Goal: Transaction & Acquisition: Purchase product/service

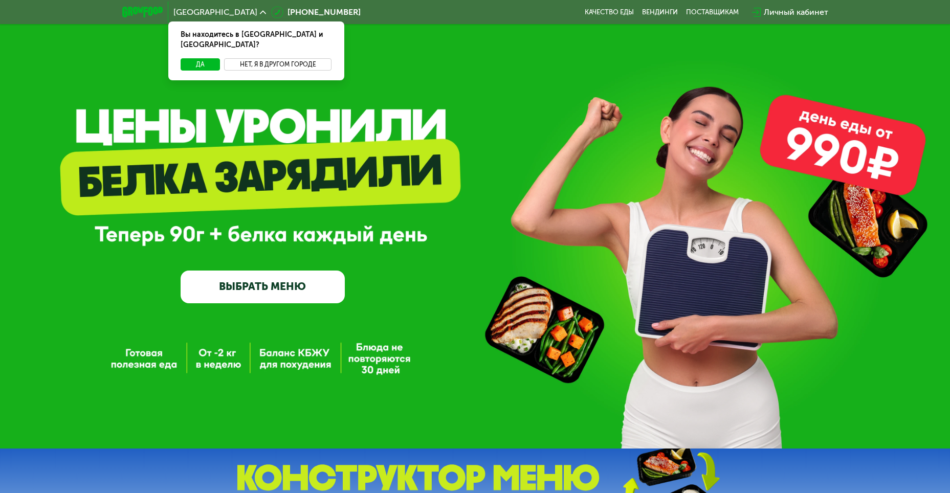
click at [258, 58] on button "Нет, я в другом городе" at bounding box center [278, 64] width 108 height 12
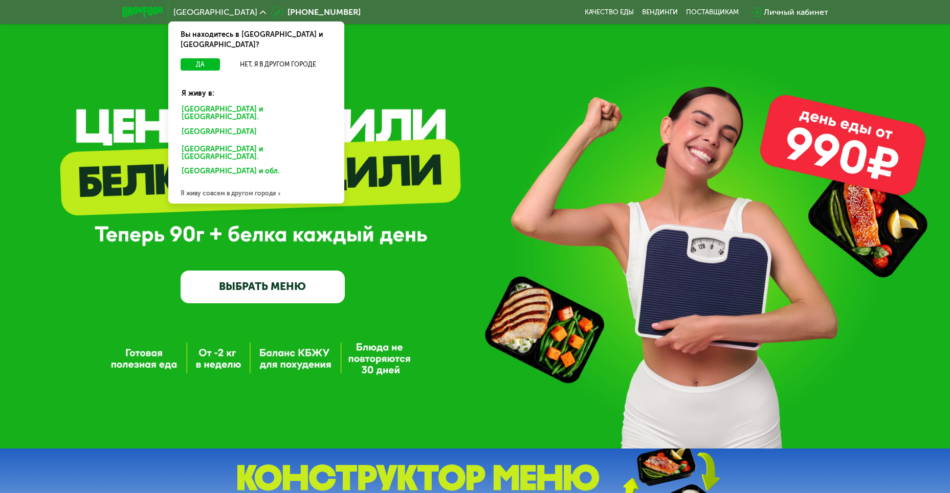
click at [224, 125] on div "[GEOGRAPHIC_DATA] и [GEOGRAPHIC_DATA]." at bounding box center [254, 133] width 160 height 16
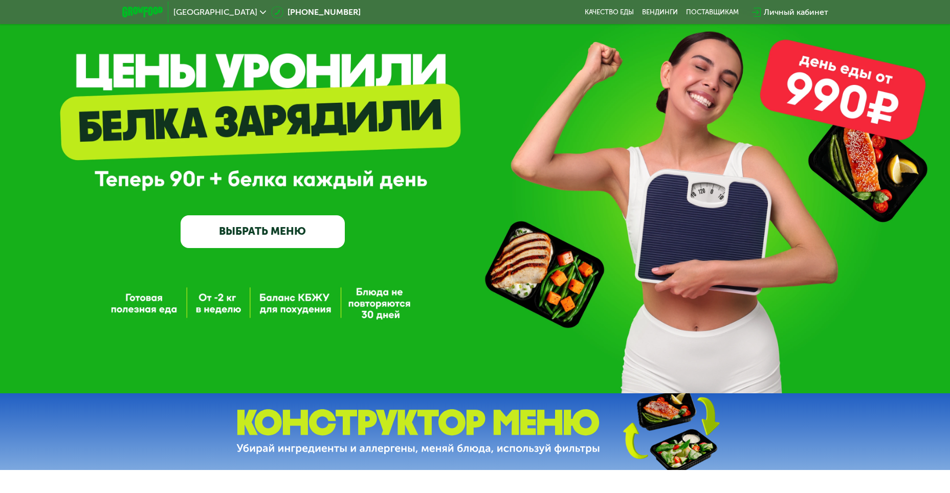
scroll to position [64, 0]
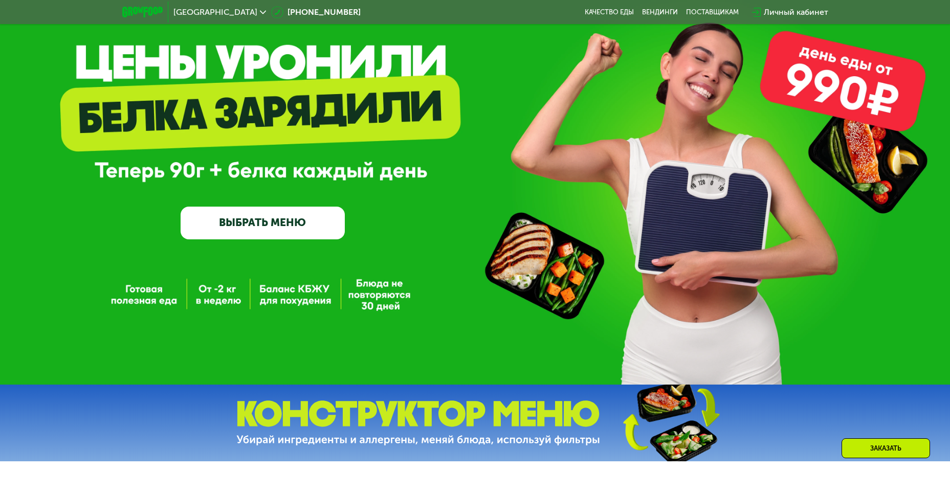
click at [269, 231] on link "ВЫБРАТЬ МЕНЮ" at bounding box center [263, 223] width 164 height 33
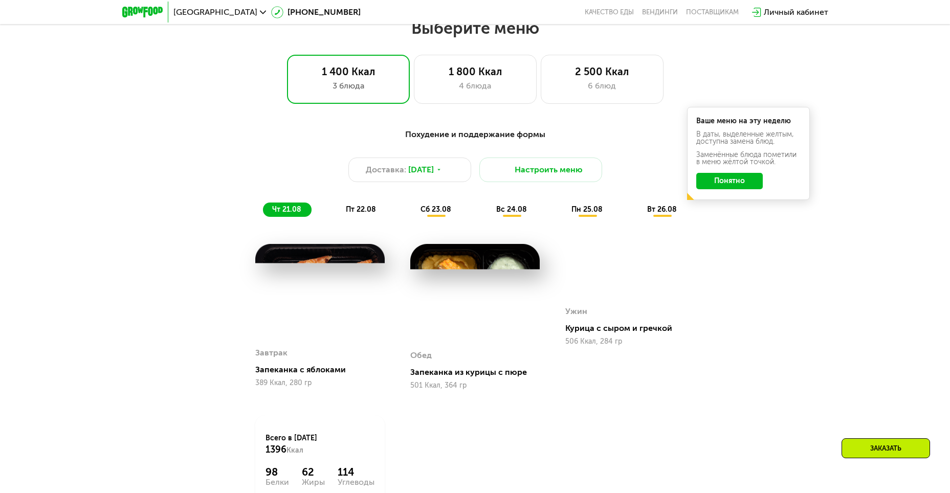
scroll to position [502, 0]
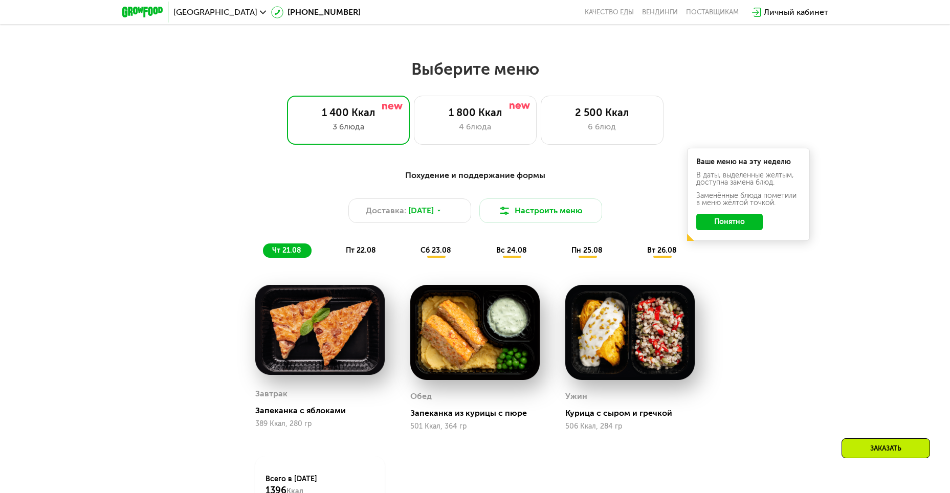
click at [354, 255] on span "пт 22.08" at bounding box center [361, 250] width 30 height 9
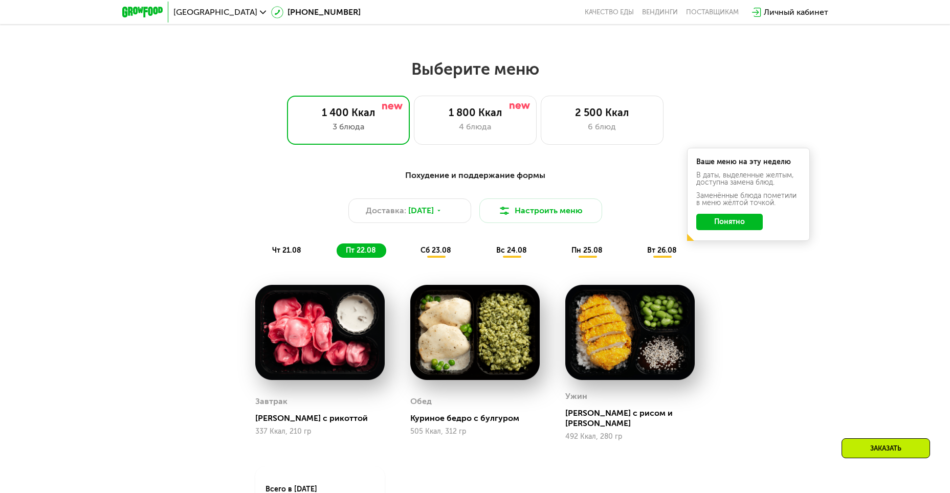
click at [429, 255] on span "сб 23.08" at bounding box center [436, 250] width 31 height 9
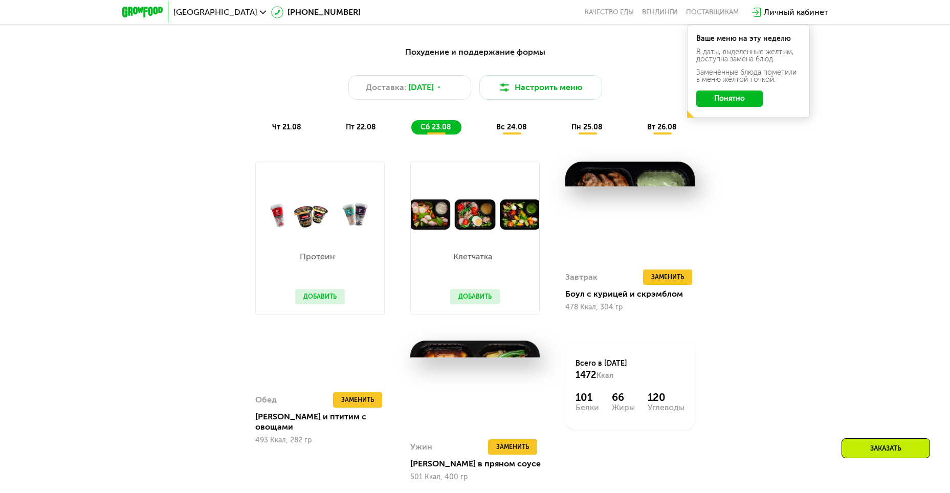
scroll to position [605, 0]
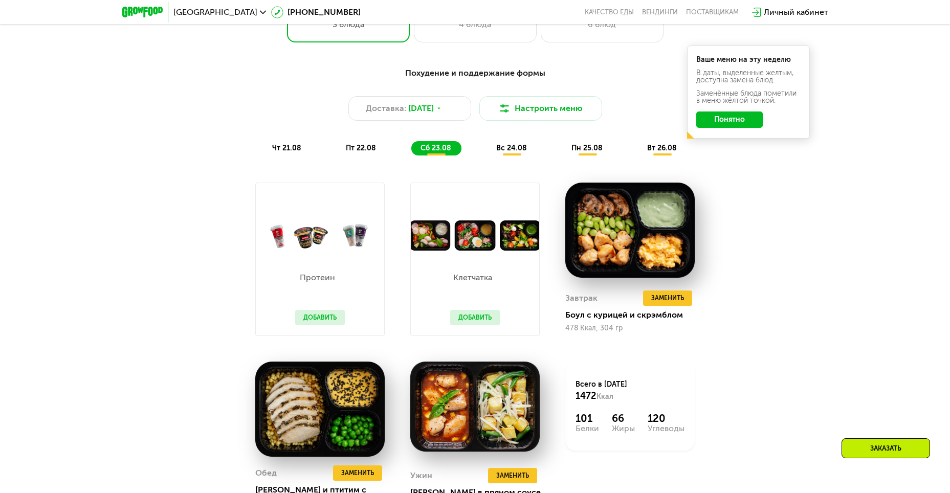
click at [293, 147] on span "чт 21.08" at bounding box center [286, 148] width 29 height 9
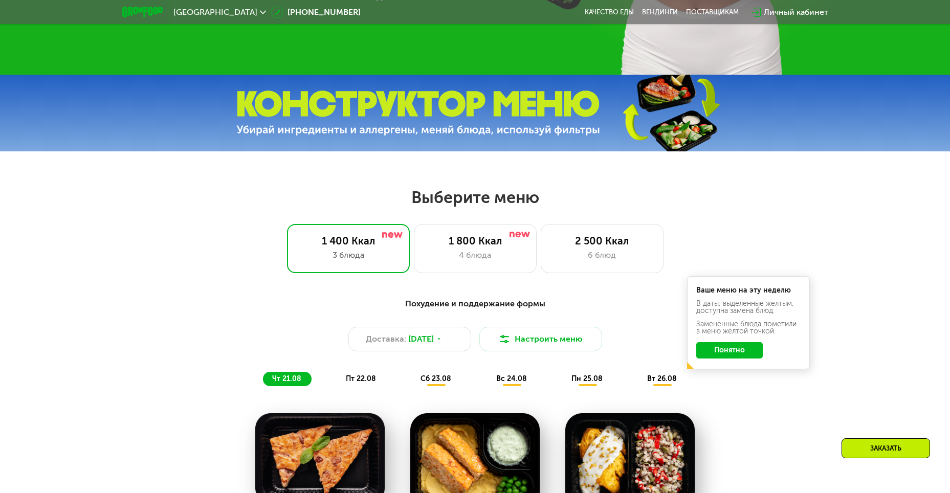
scroll to position [438, 0]
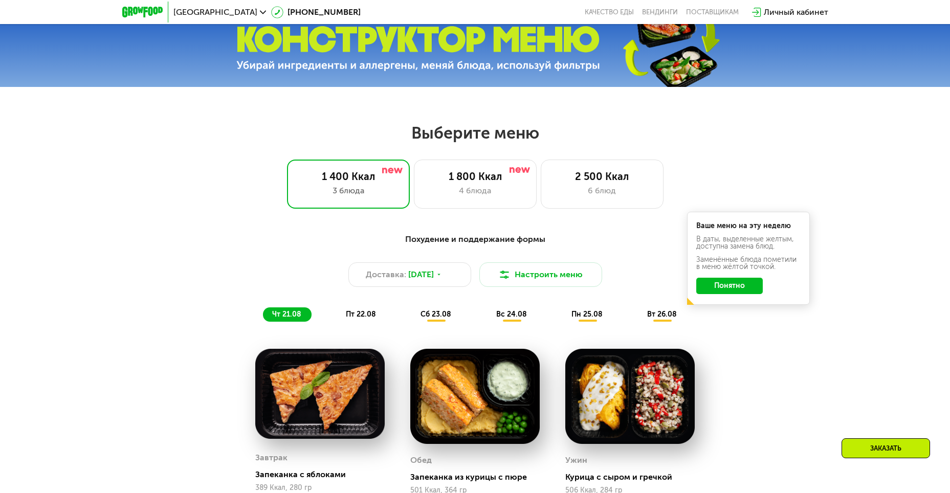
click at [723, 294] on button "Понятно" at bounding box center [729, 286] width 67 height 16
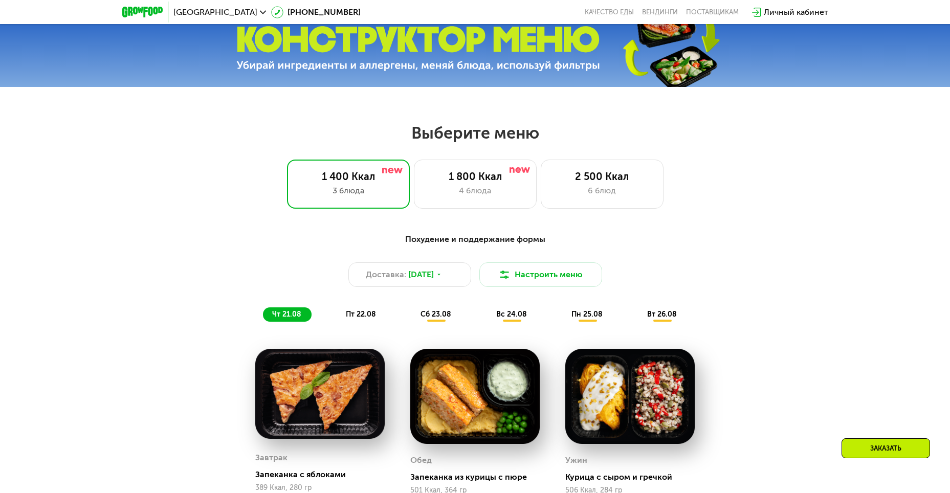
click at [432, 319] on span "сб 23.08" at bounding box center [436, 314] width 31 height 9
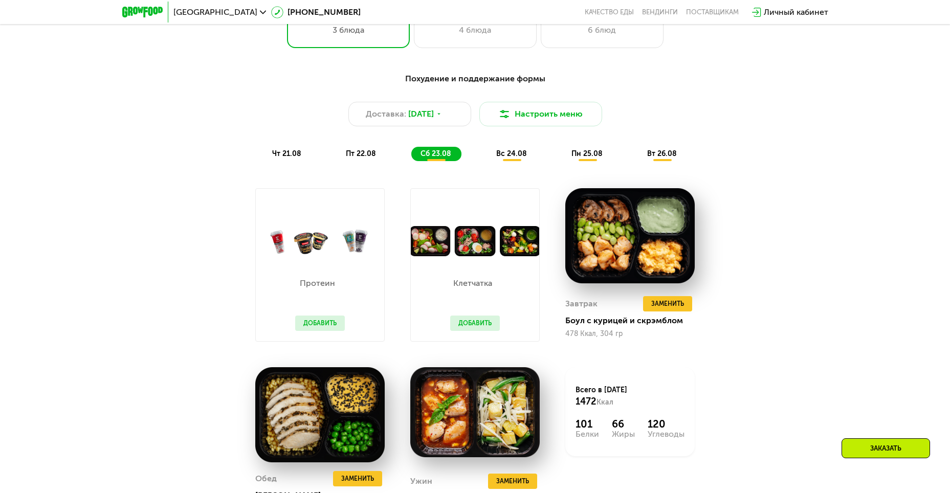
scroll to position [605, 0]
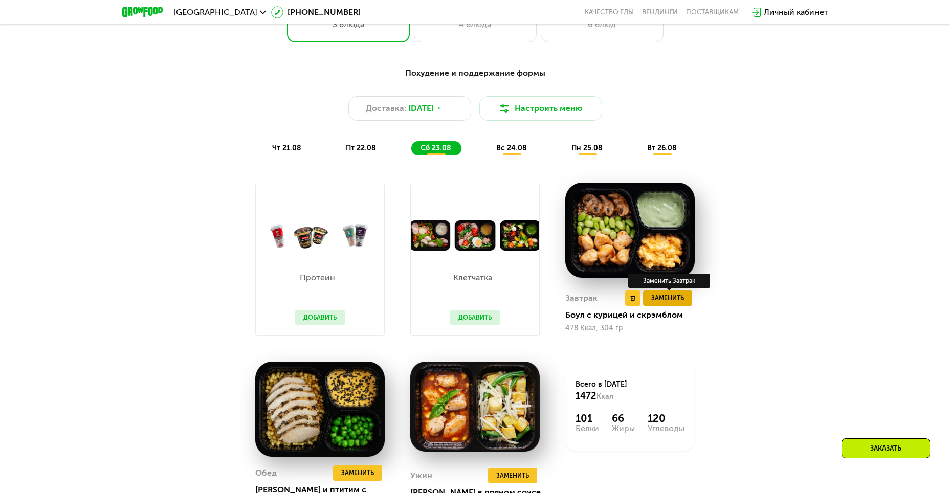
click at [668, 303] on span "Заменить" at bounding box center [667, 298] width 33 height 10
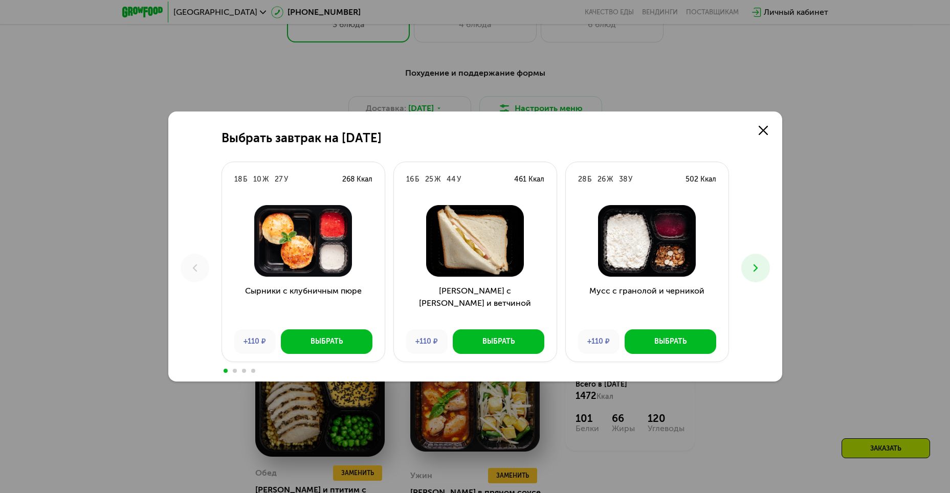
click at [761, 271] on icon at bounding box center [756, 268] width 12 height 12
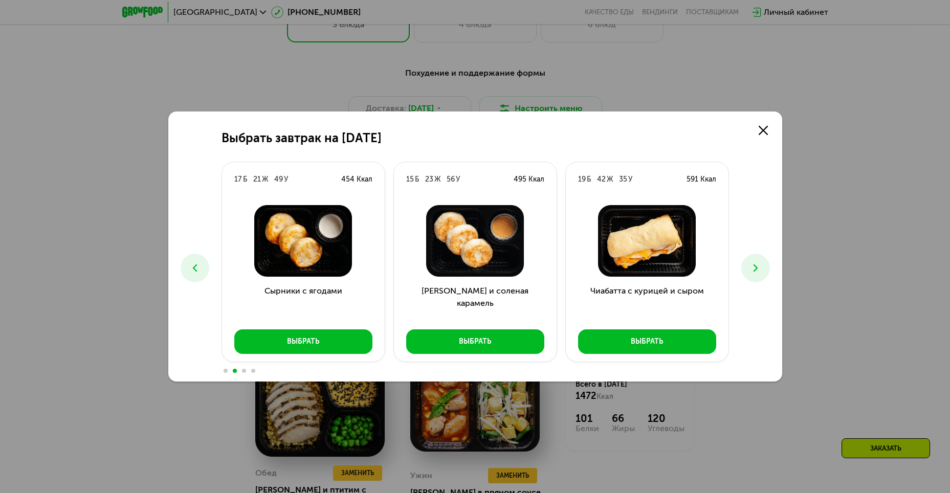
click at [761, 271] on icon at bounding box center [756, 268] width 12 height 12
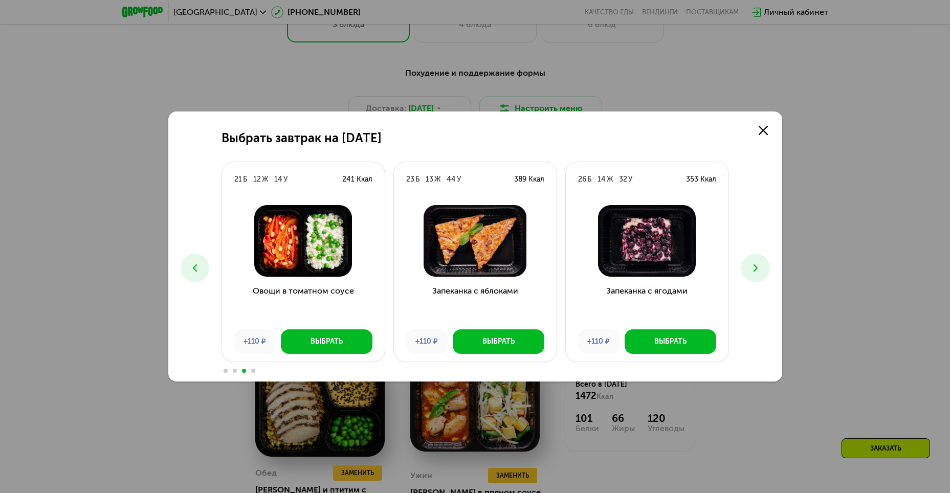
click at [761, 271] on icon at bounding box center [756, 268] width 12 height 12
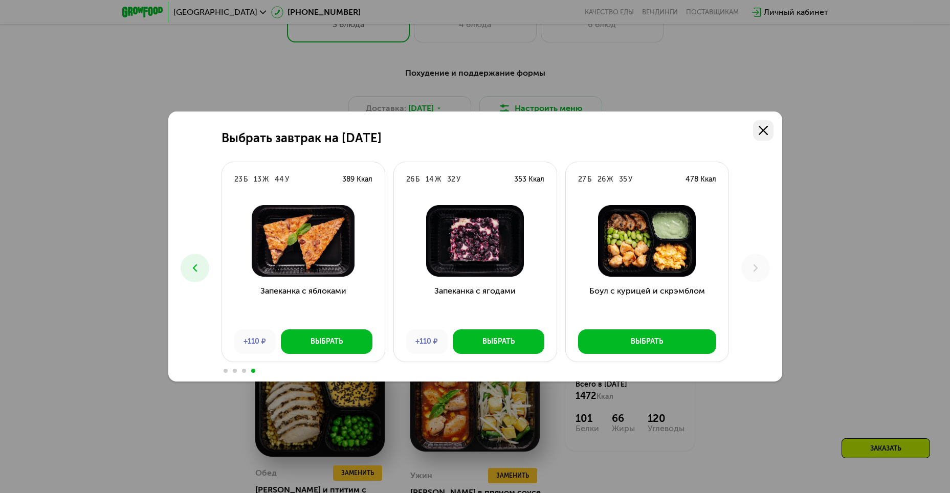
click at [765, 129] on use at bounding box center [763, 130] width 9 height 9
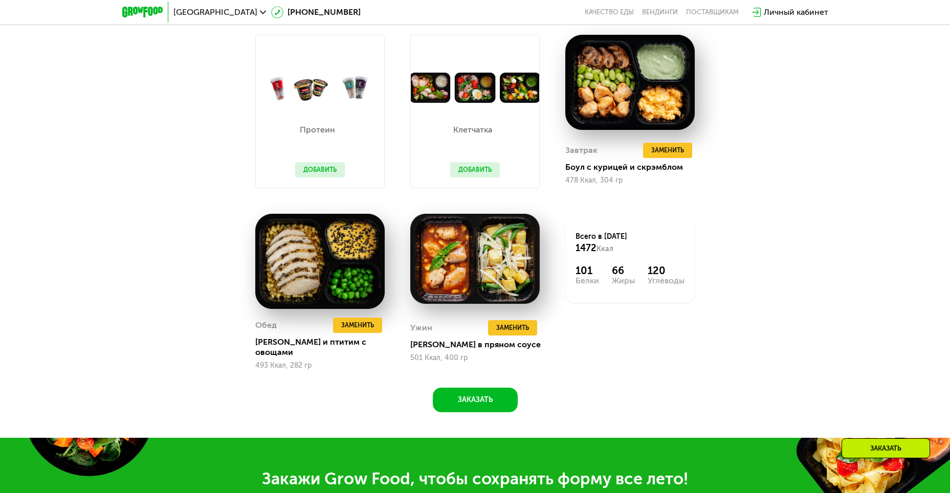
scroll to position [758, 0]
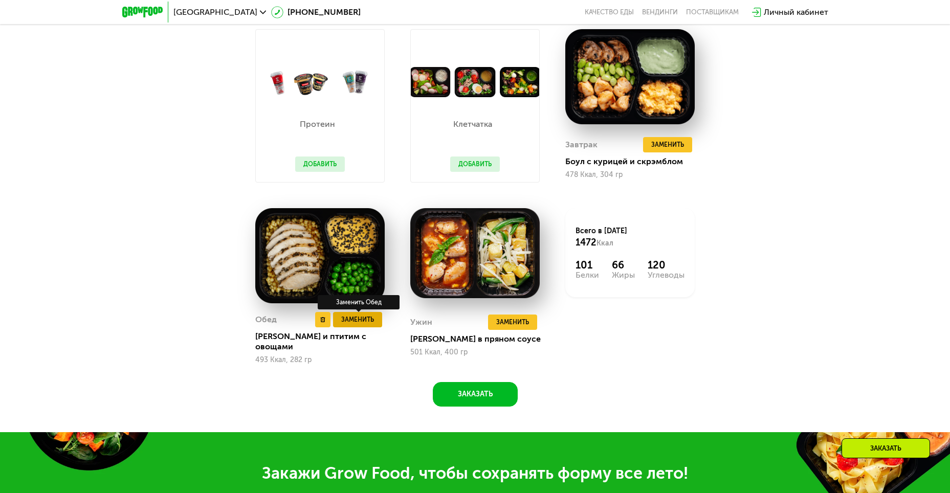
click at [361, 325] on span "Заменить" at bounding box center [357, 320] width 33 height 10
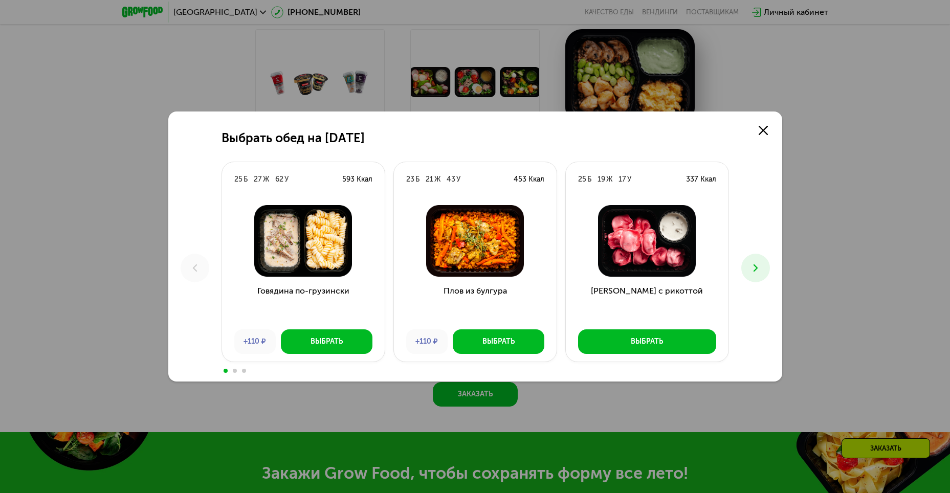
click at [761, 268] on icon at bounding box center [756, 268] width 12 height 12
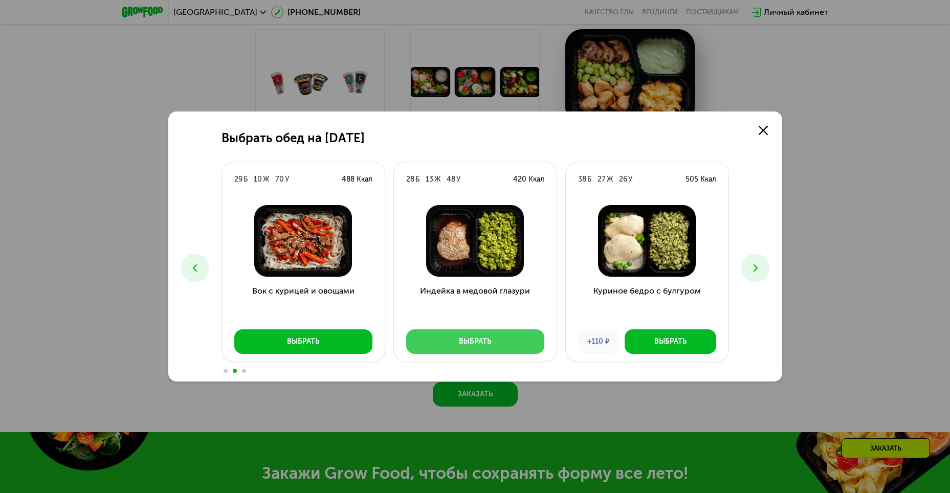
click at [450, 346] on button "Выбрать" at bounding box center [475, 341] width 138 height 25
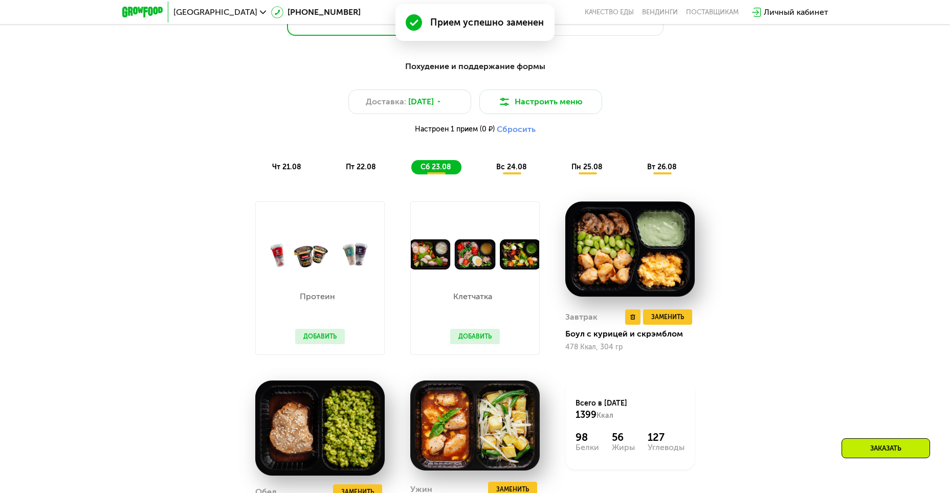
scroll to position [579, 0]
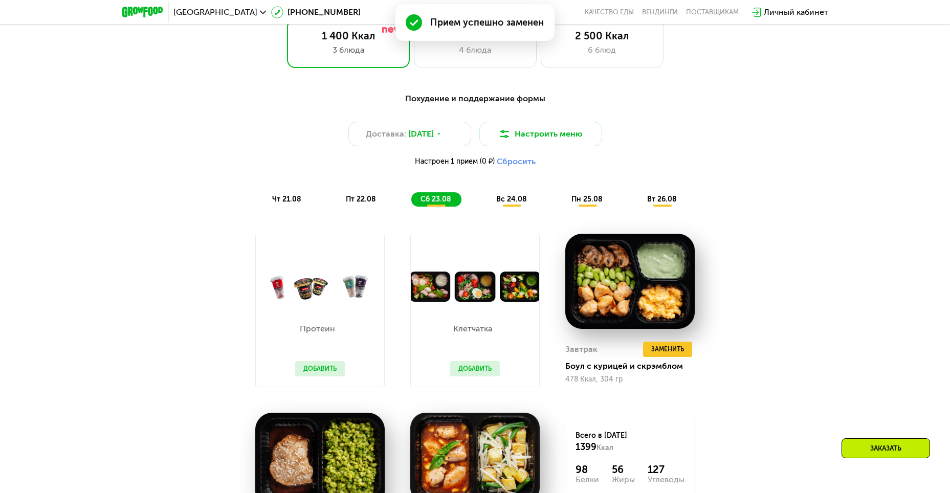
click at [511, 204] on span "вс 24.08" at bounding box center [511, 199] width 31 height 9
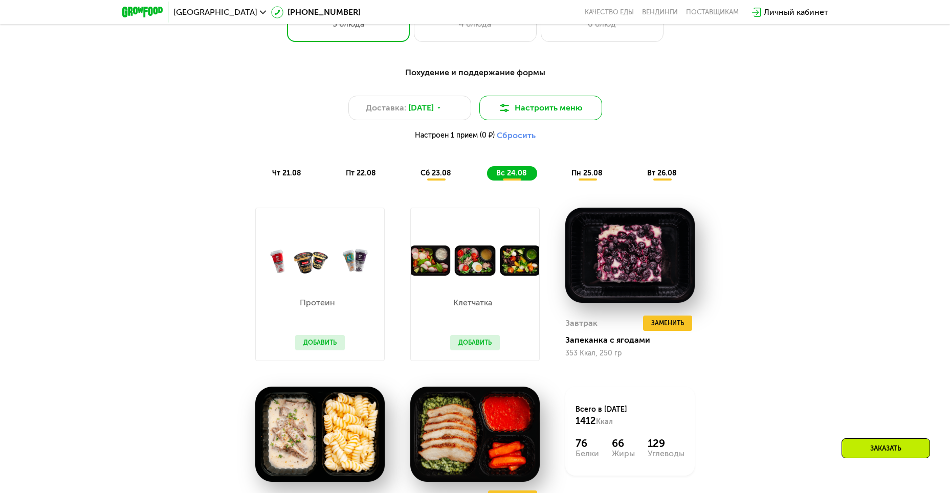
scroll to position [554, 0]
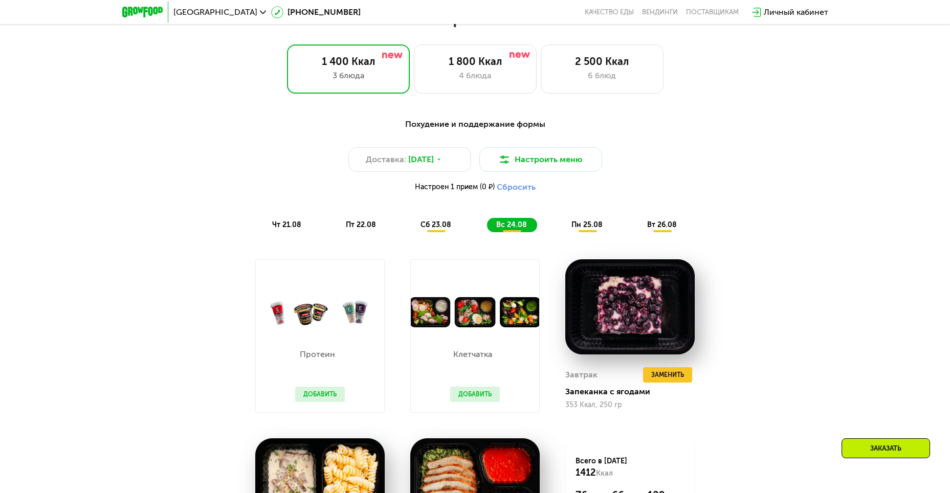
click at [581, 227] on span "пн 25.08" at bounding box center [586, 225] width 31 height 9
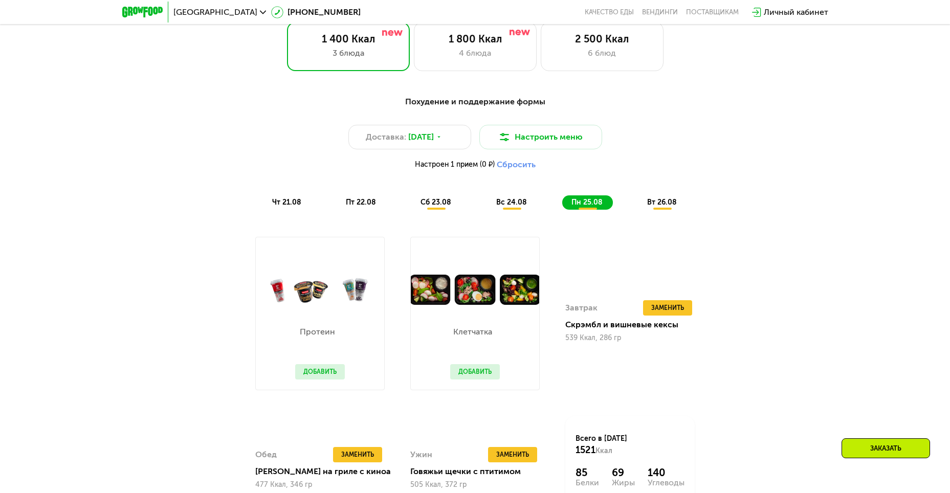
scroll to position [566, 0]
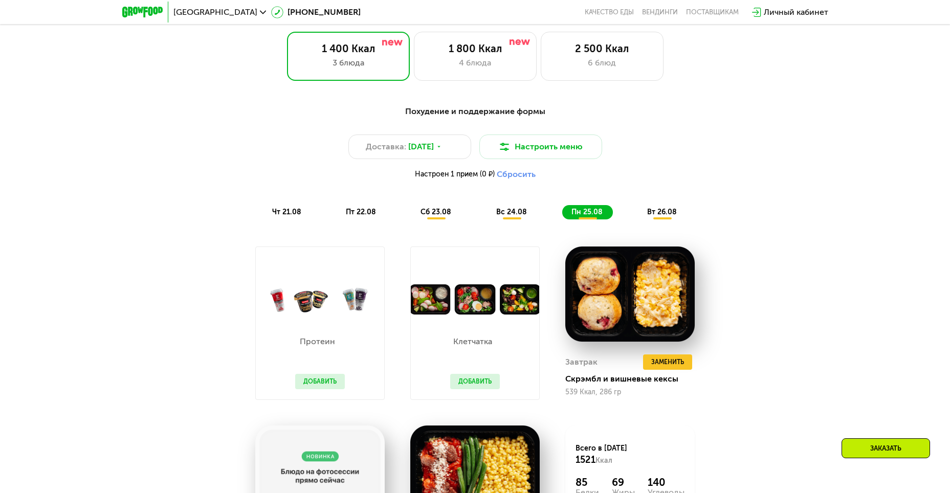
click at [670, 216] on span "вт 26.08" at bounding box center [662, 212] width 30 height 9
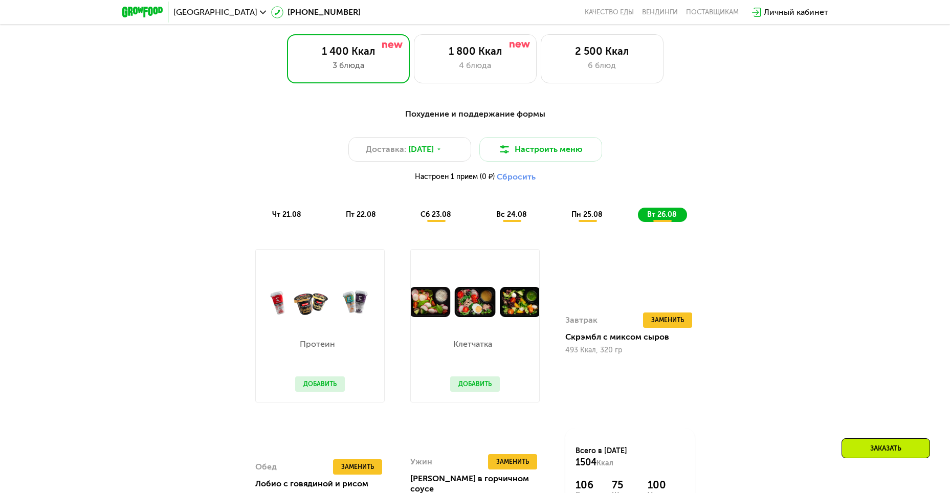
scroll to position [515, 0]
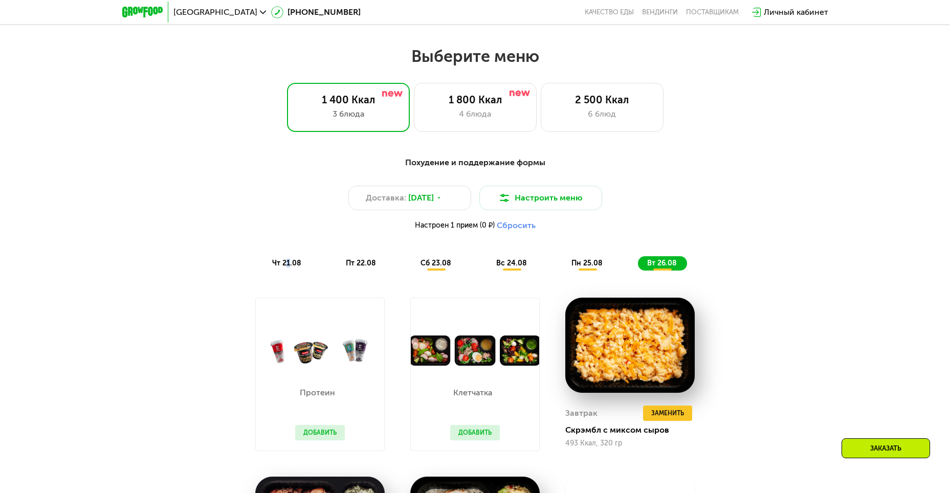
click at [289, 274] on div "Похудение и поддержание формы Доставка: 20 авг, ср Настроить меню Настроен 1 пр…" at bounding box center [475, 213] width 618 height 126
click at [284, 268] on span "чт 21.08" at bounding box center [286, 263] width 29 height 9
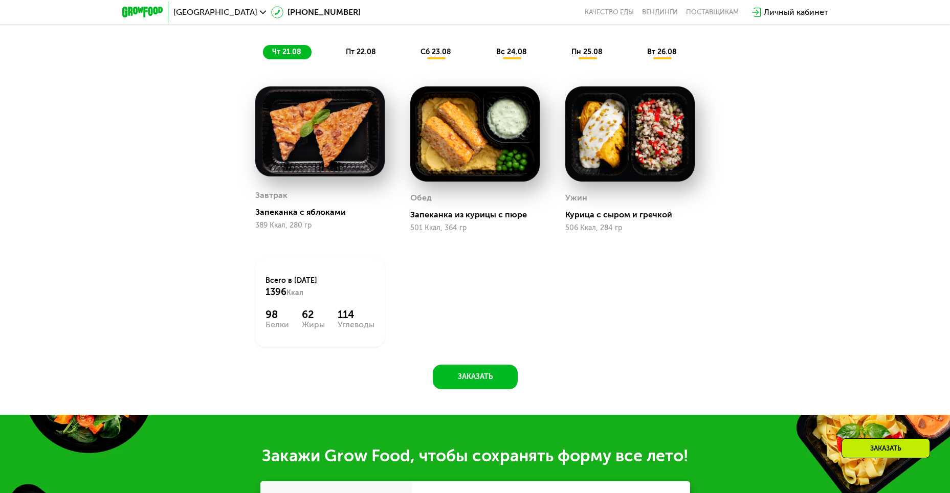
scroll to position [784, 0]
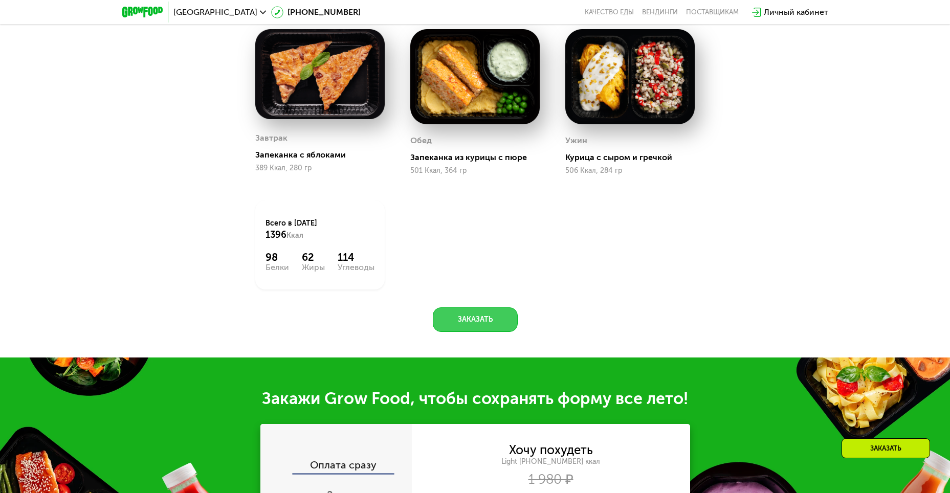
click at [458, 323] on button "Заказать" at bounding box center [475, 319] width 85 height 25
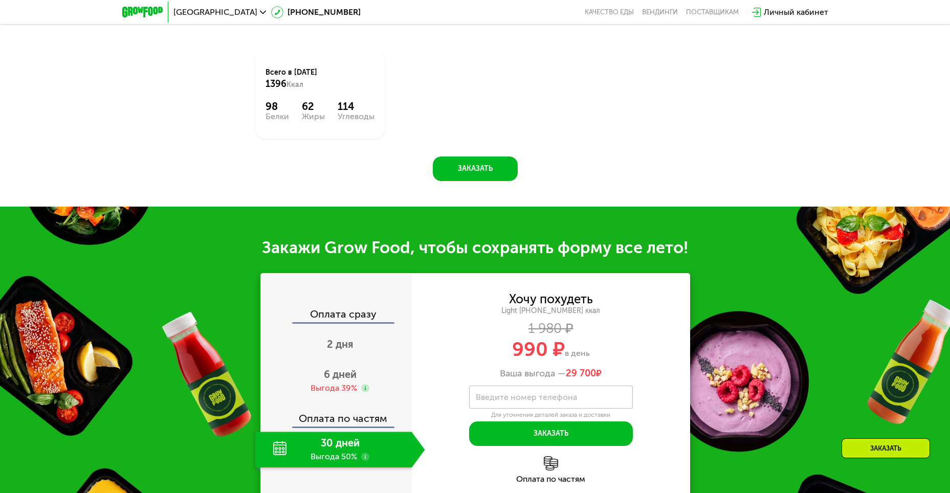
scroll to position [1146, 0]
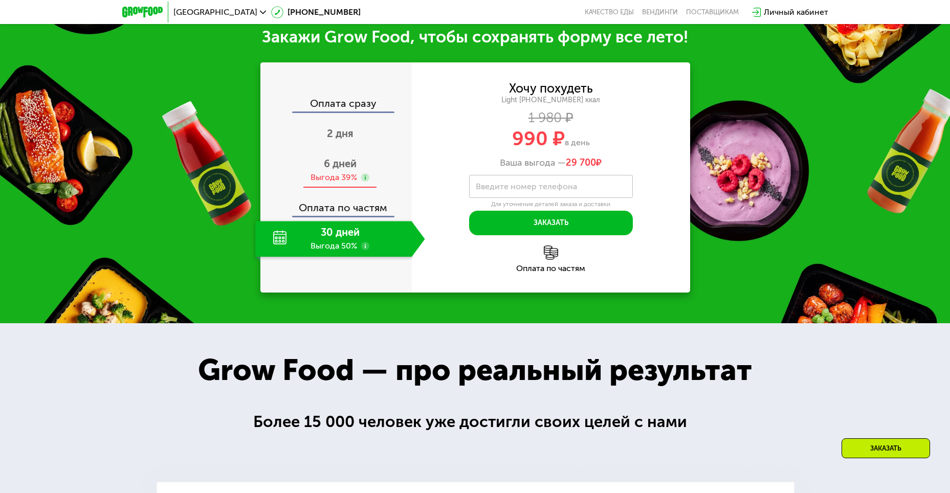
click at [336, 168] on span "6 дней" at bounding box center [340, 164] width 33 height 12
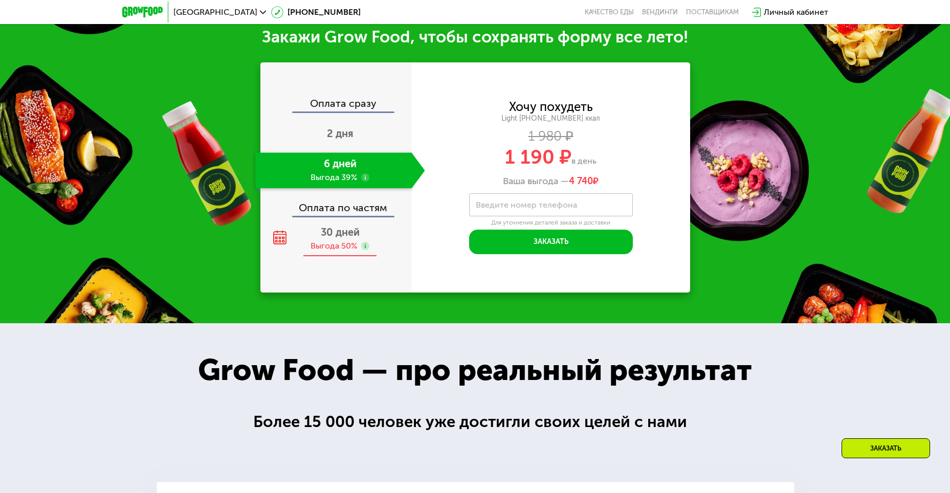
click at [366, 250] on use at bounding box center [365, 246] width 8 height 8
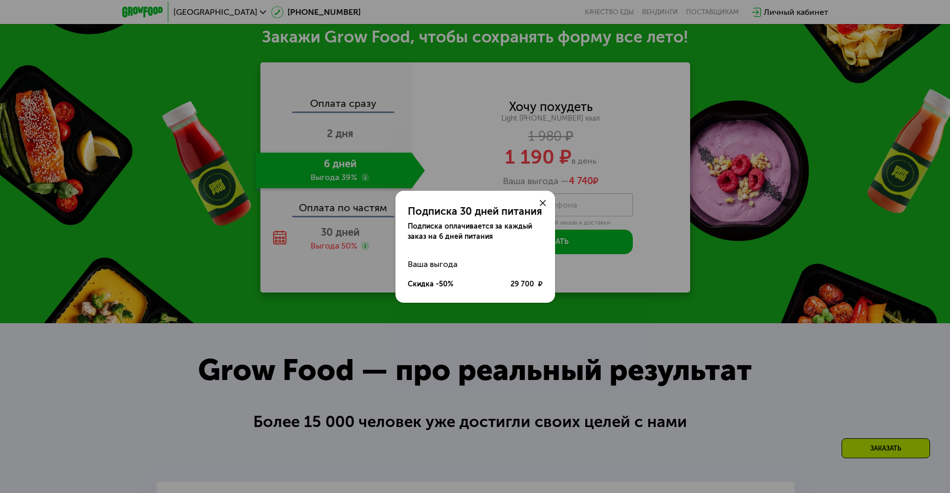
click at [551, 202] on div at bounding box center [543, 203] width 25 height 25
click at [546, 201] on div at bounding box center [543, 203] width 25 height 25
click at [544, 201] on use at bounding box center [543, 203] width 6 height 6
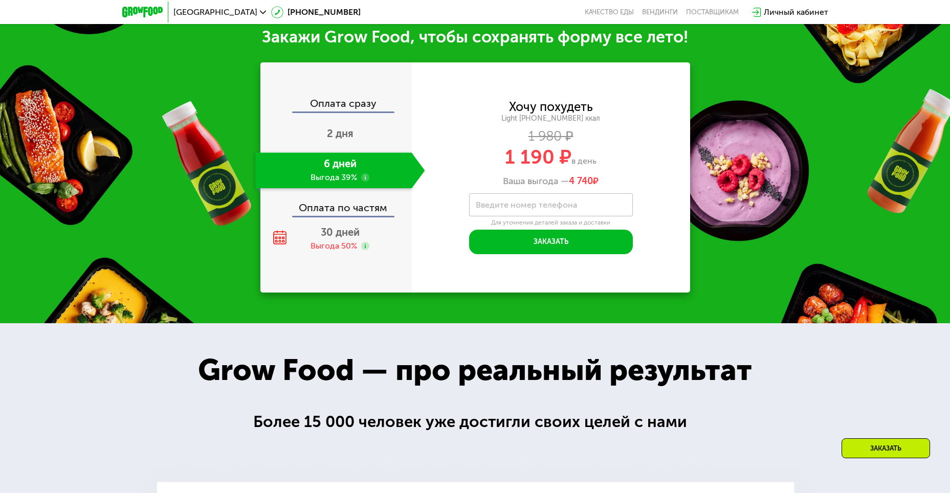
click at [367, 223] on div "Оплата сразу 2 дня 6 дней Выгода 39% Оплата по частям 30 дней Выгода 50%" at bounding box center [335, 177] width 151 height 159
click at [359, 238] on span "30 дней" at bounding box center [340, 232] width 39 height 12
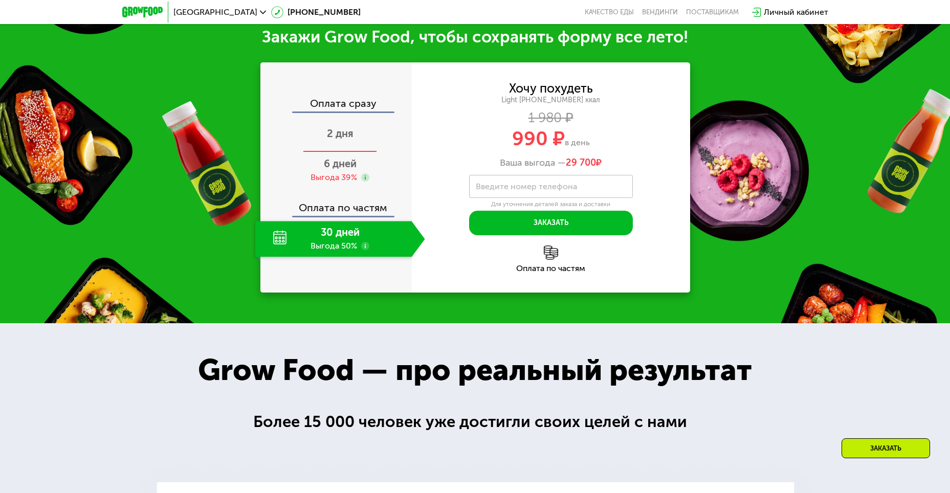
click at [343, 135] on span "2 дня" at bounding box center [340, 133] width 27 height 12
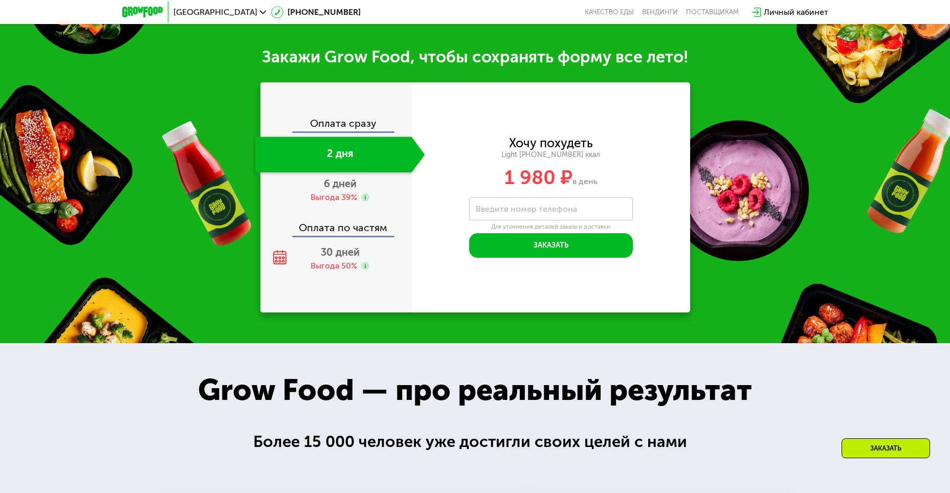
scroll to position [1043, 0]
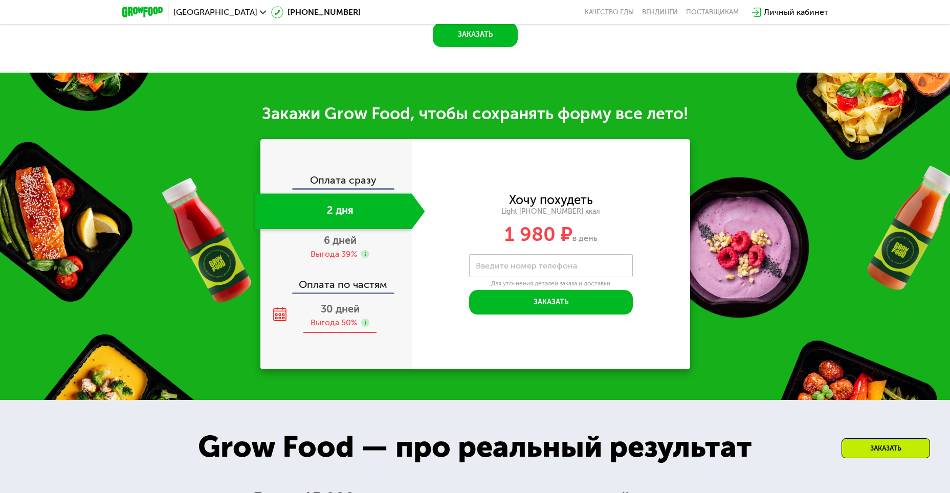
click at [376, 313] on div "30 дней Выгода 50%" at bounding box center [340, 316] width 170 height 36
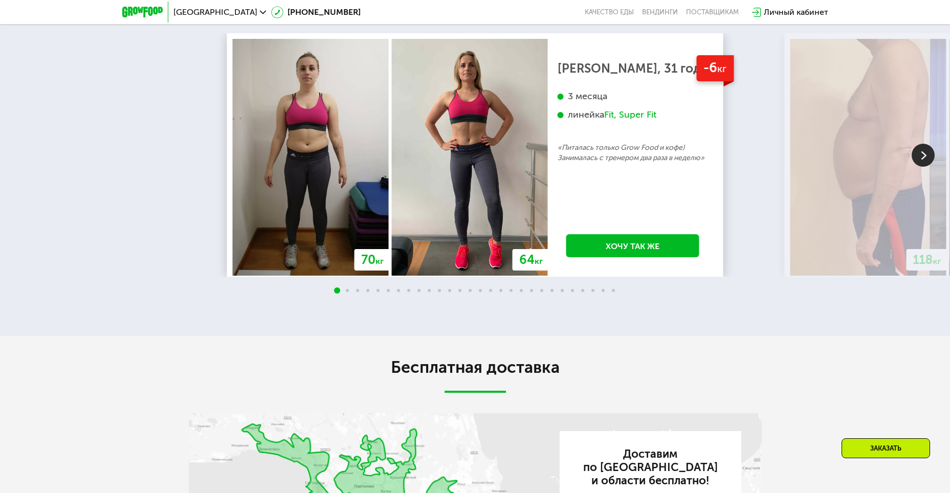
scroll to position [1926, 0]
